Goal: Check status

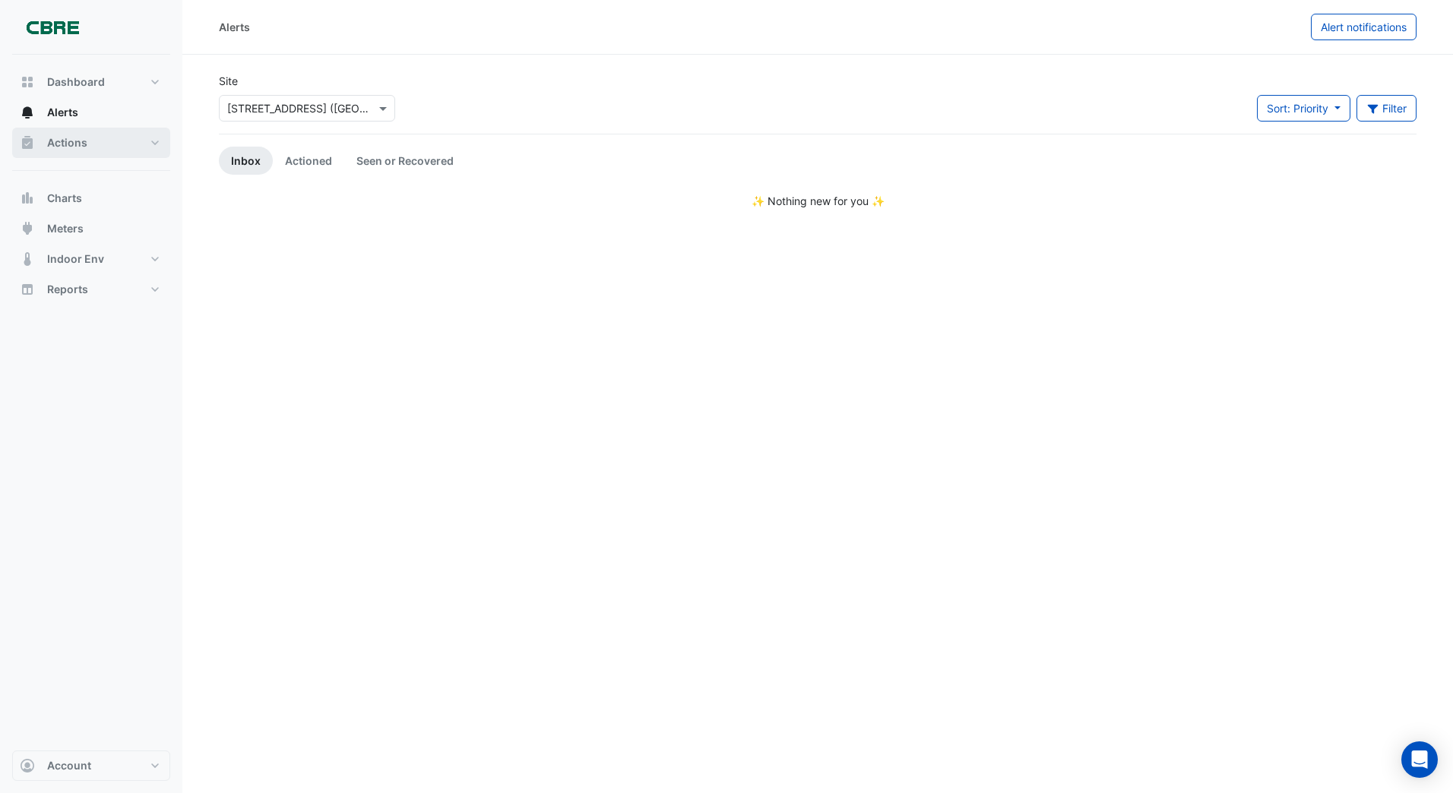
click at [64, 143] on span "Actions" at bounding box center [67, 142] width 40 height 15
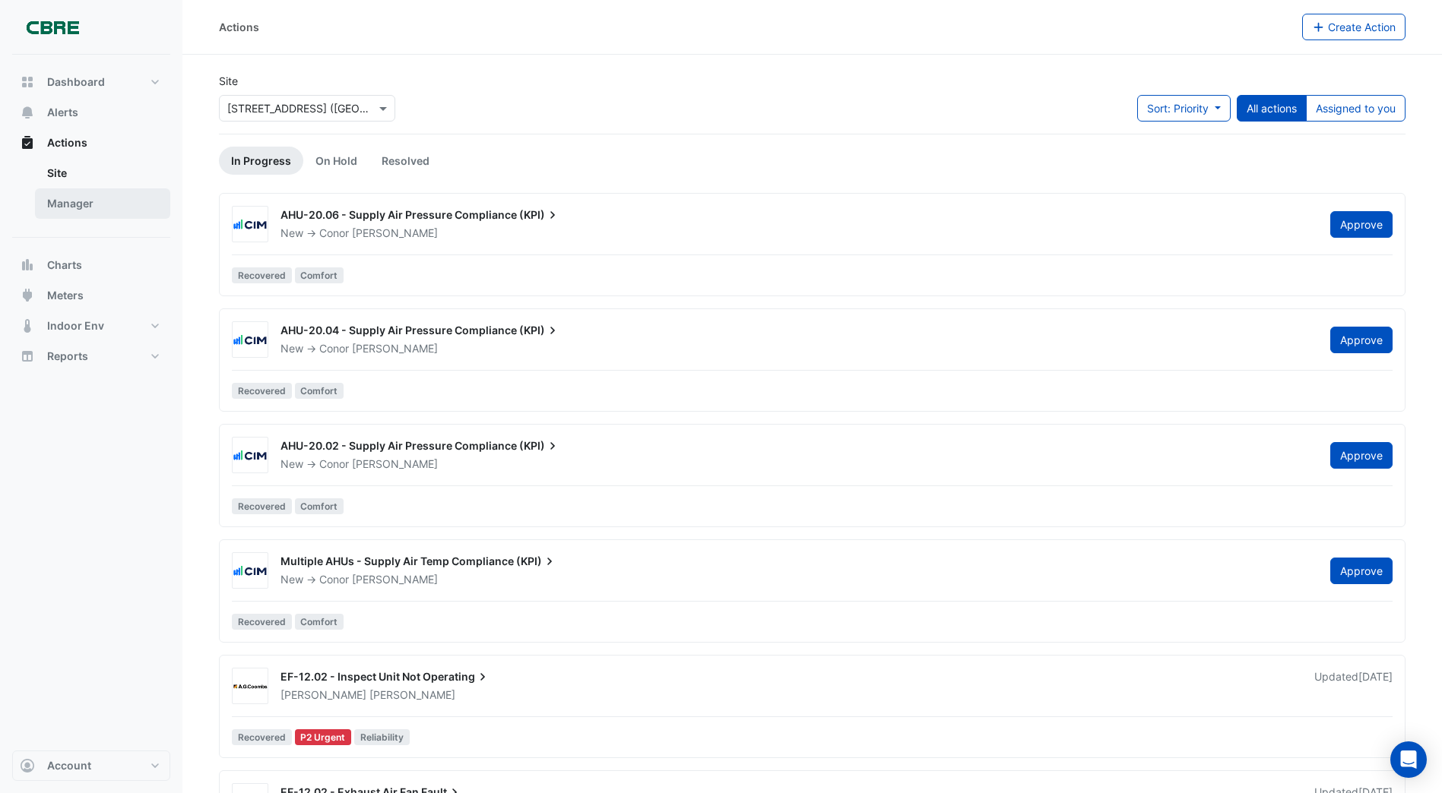
click at [71, 207] on link "Manager" at bounding box center [102, 203] width 135 height 30
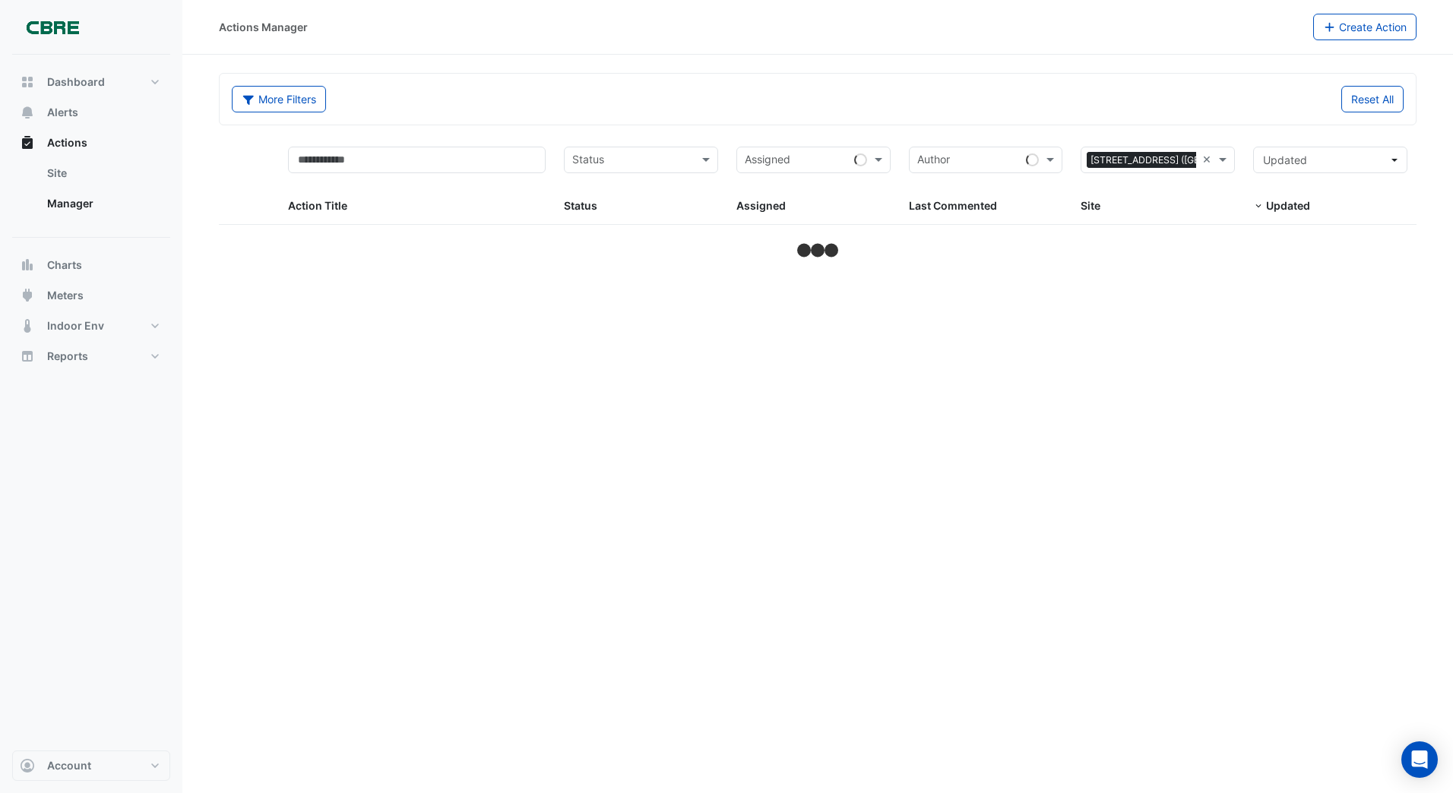
select select "***"
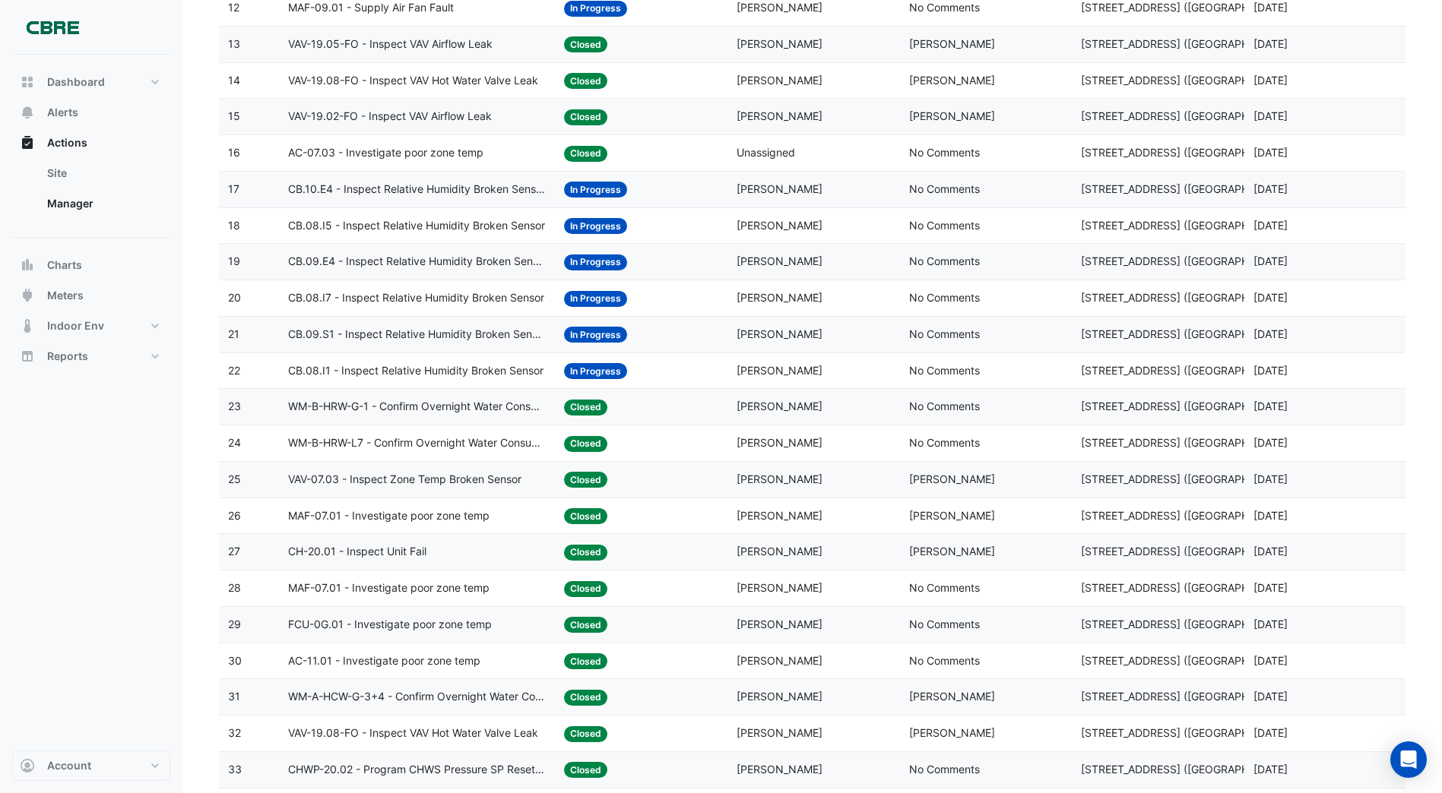
scroll to position [608, 0]
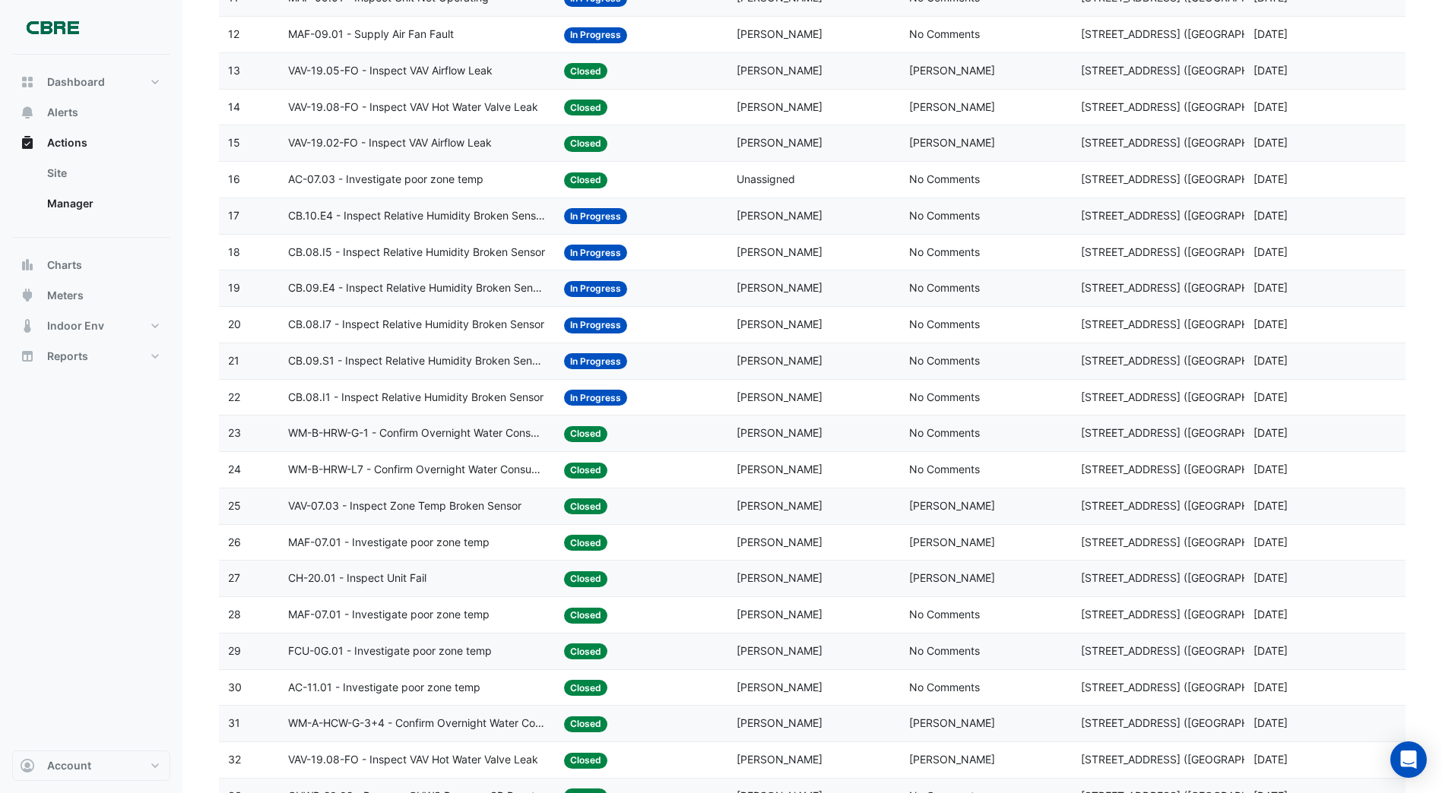
click at [590, 394] on span "In Progress" at bounding box center [595, 398] width 63 height 16
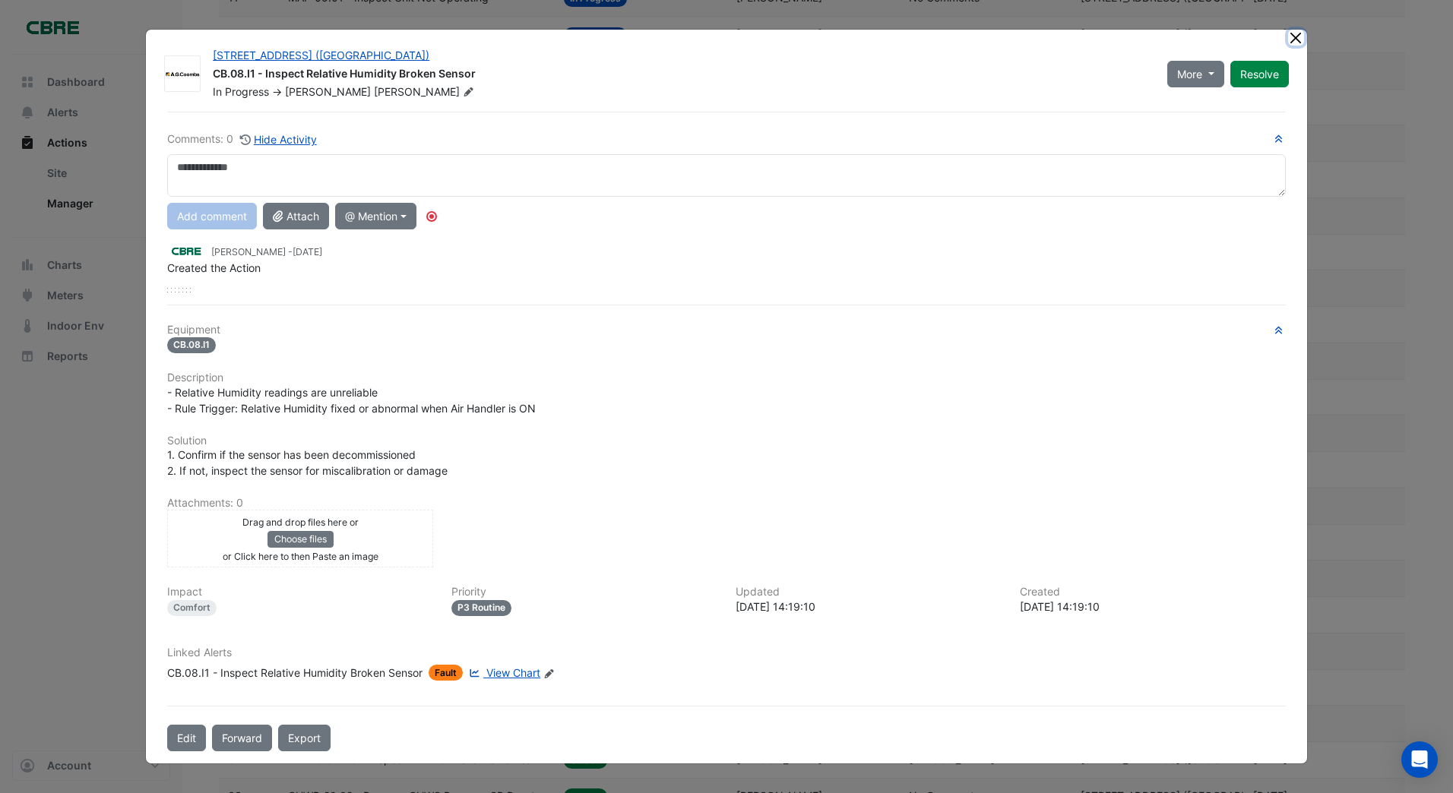
click at [1293, 41] on ngb-modal-window "[STREET_ADDRESS] ([GEOGRAPHIC_DATA]) CB.08.I1 - Inspect Relative Humidity Broke…" at bounding box center [726, 396] width 1453 height 793
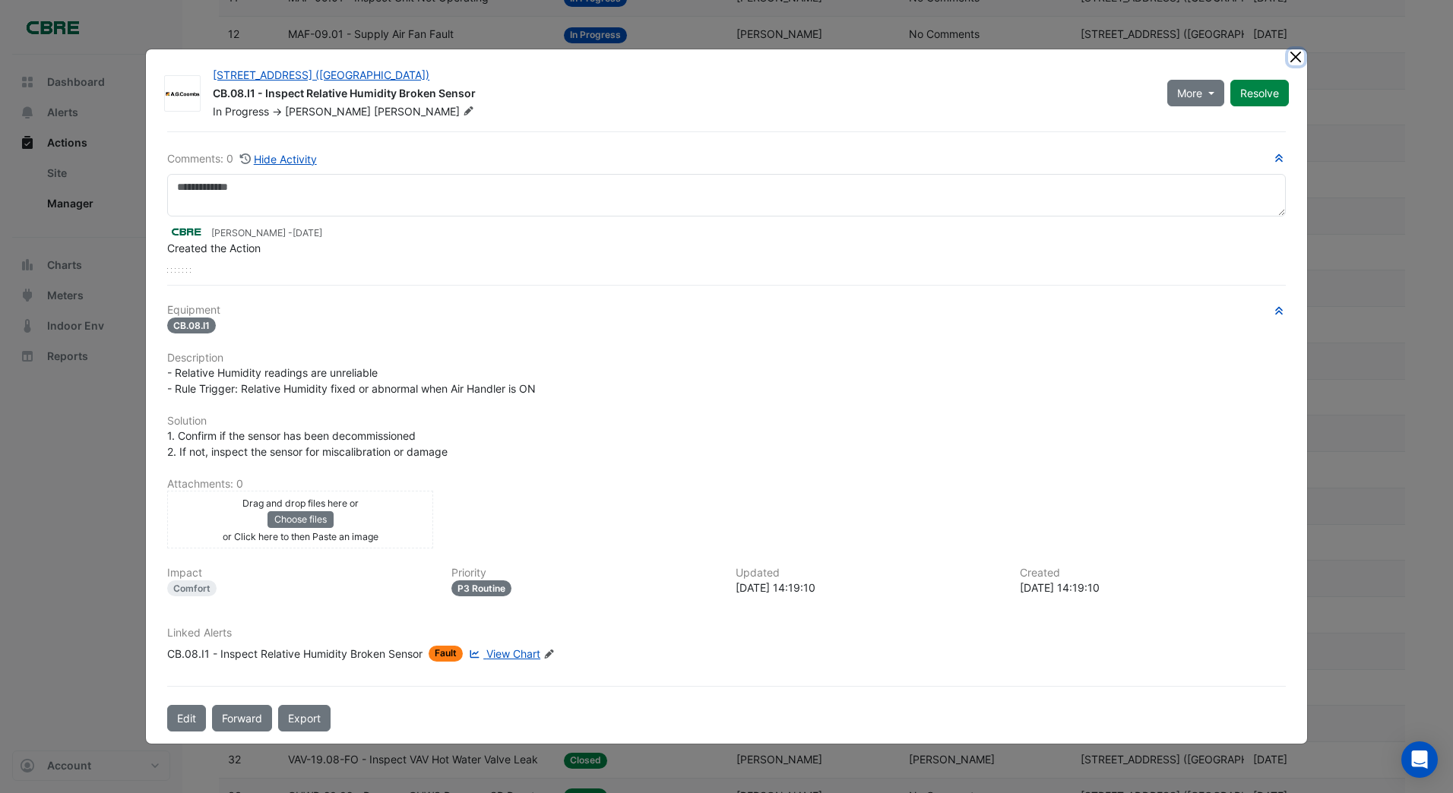
click at [1299, 59] on button "Close" at bounding box center [1296, 57] width 16 height 16
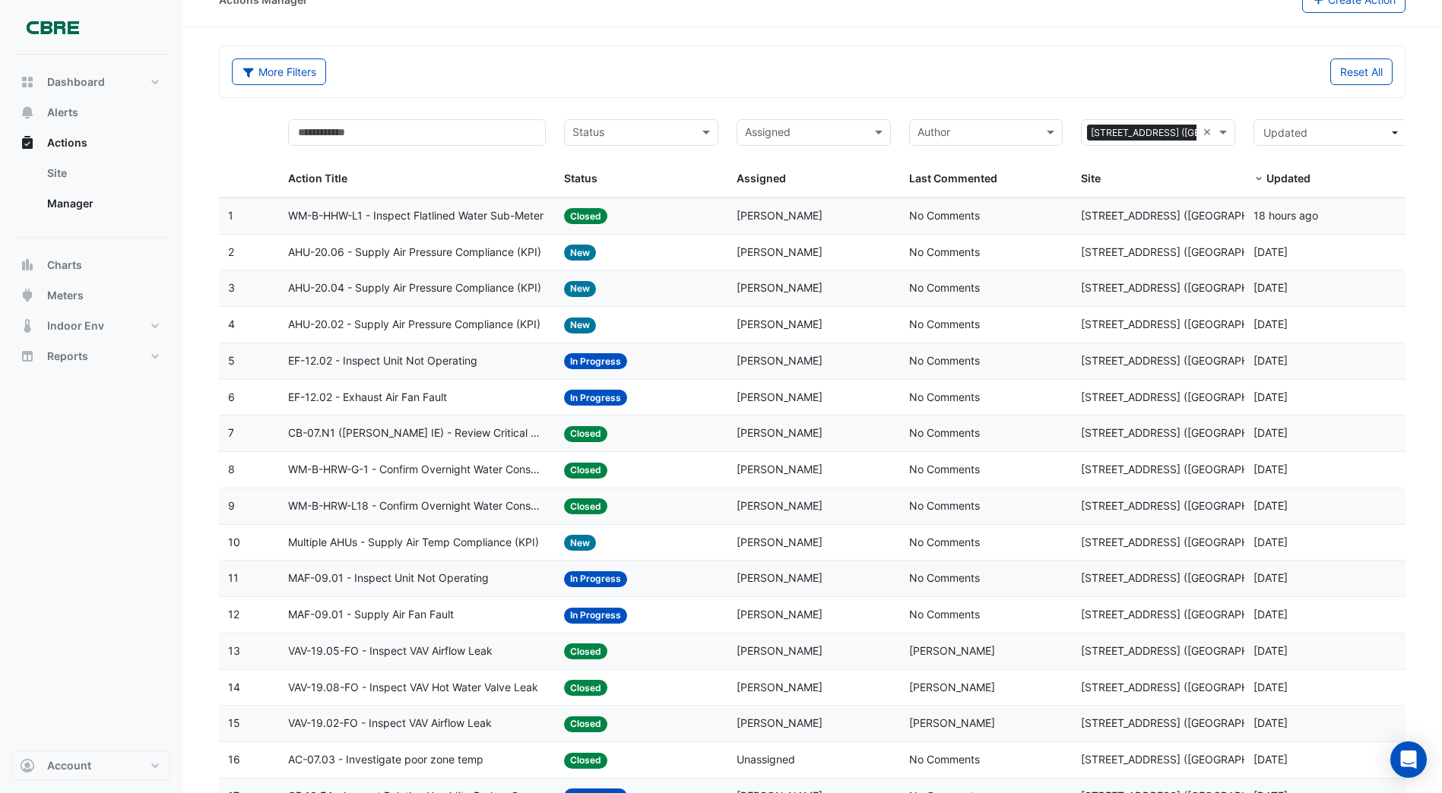
scroll to position [0, 0]
